Goal: Information Seeking & Learning: Learn about a topic

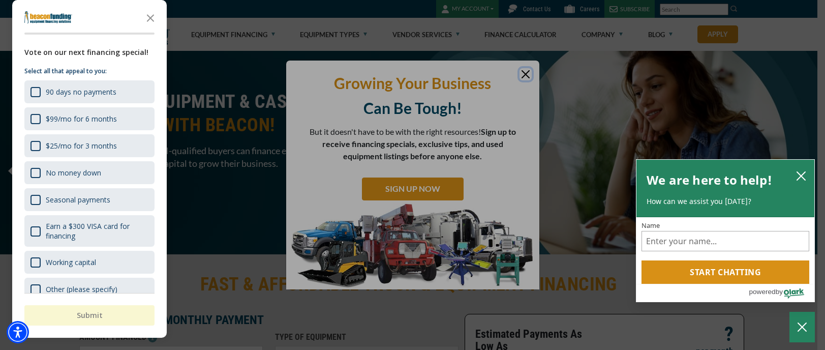
click at [528, 68] on div "button" at bounding box center [412, 175] width 825 height 350
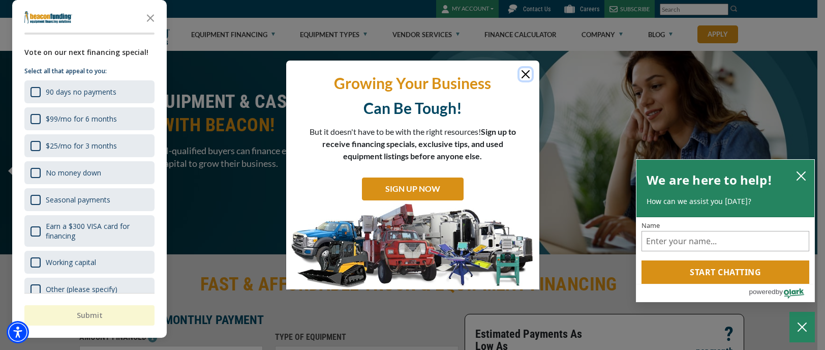
click at [526, 70] on button "Close" at bounding box center [525, 74] width 12 height 12
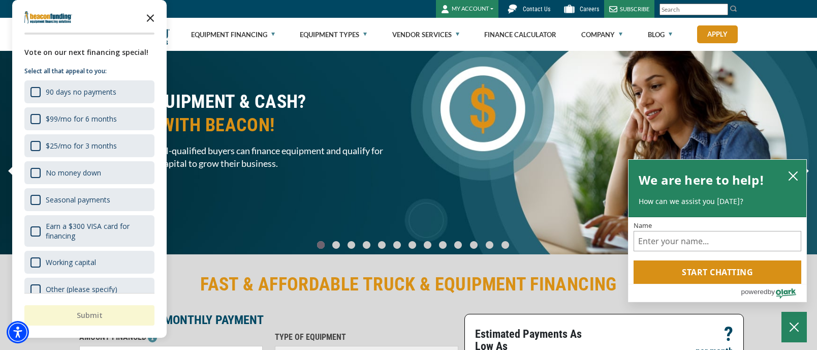
click at [147, 18] on icon "Close the survey" at bounding box center [150, 17] width 20 height 20
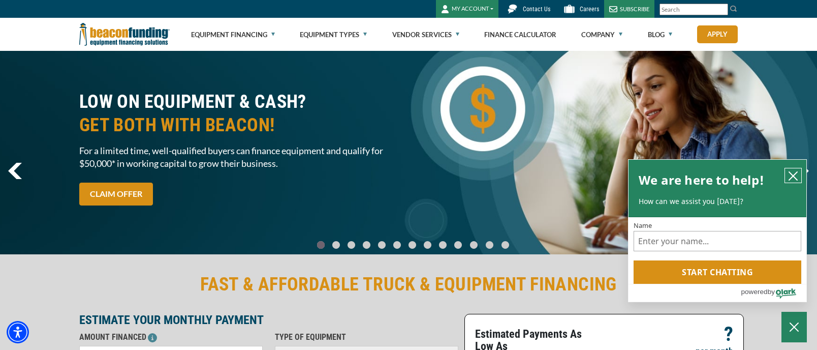
click at [794, 171] on icon "close chatbox" at bounding box center [793, 176] width 10 height 10
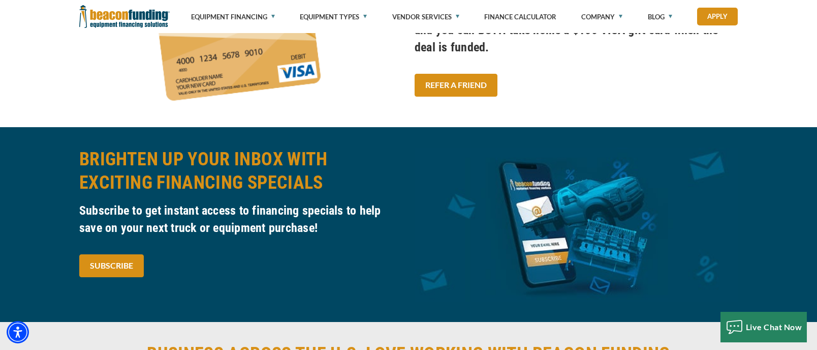
scroll to position [1923, 0]
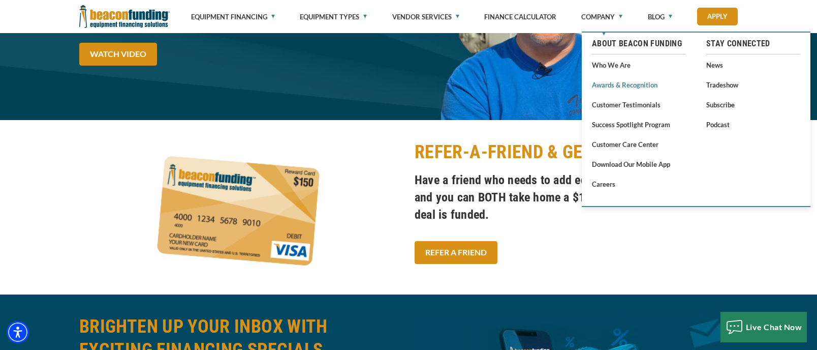
click at [604, 87] on link "Awards & Recognition" at bounding box center [639, 84] width 94 height 13
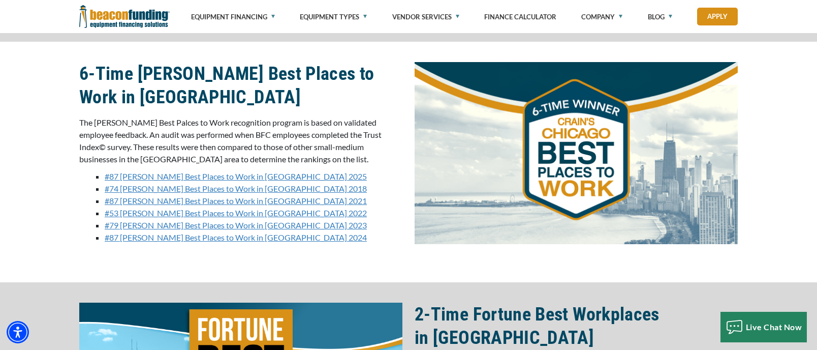
scroll to position [813, 0]
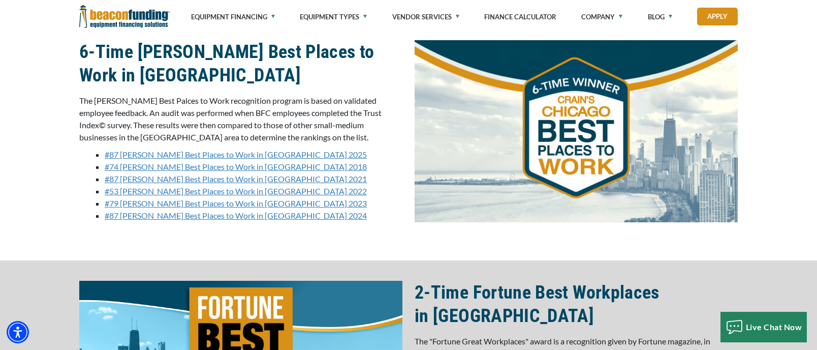
click at [257, 155] on link "#87 [PERSON_NAME] Best Places to Work in [GEOGRAPHIC_DATA] 2025" at bounding box center [236, 154] width 262 height 10
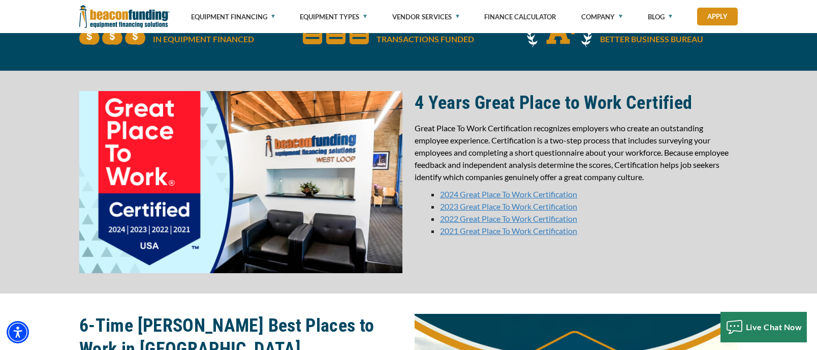
scroll to position [508, 0]
